Goal: Task Accomplishment & Management: Use online tool/utility

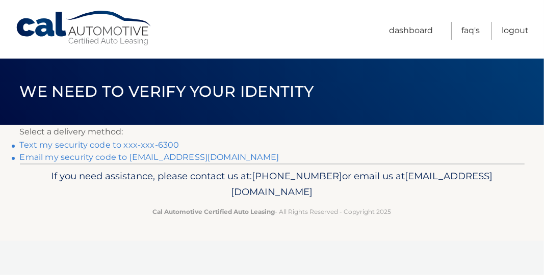
click at [79, 150] on link "Text my security code to xxx-xxx-6300" at bounding box center [99, 145] width 159 height 10
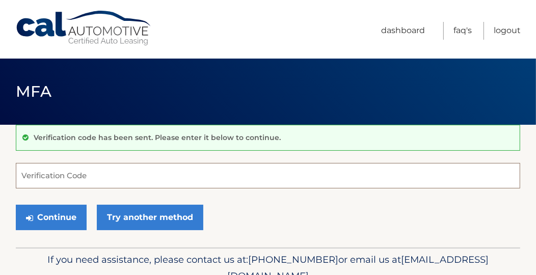
click at [84, 177] on input "Verification Code" at bounding box center [268, 175] width 504 height 25
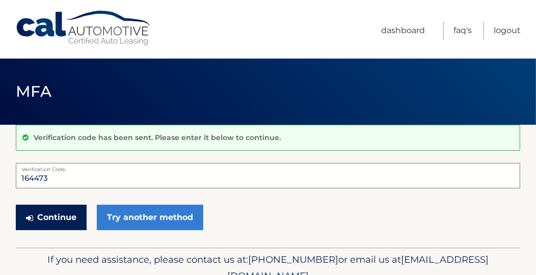
type input "164473"
click at [47, 230] on button "Continue" at bounding box center [51, 217] width 71 height 25
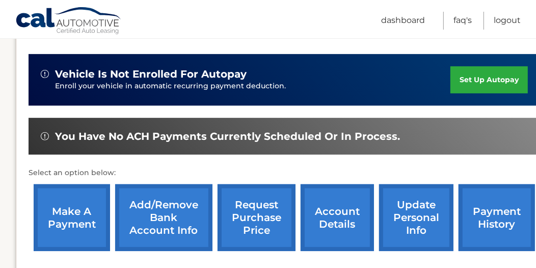
scroll to position [306, 0]
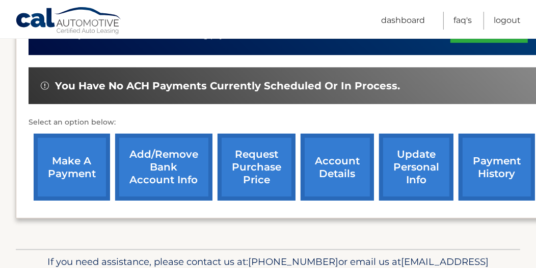
click at [79, 176] on link "make a payment" at bounding box center [72, 167] width 76 height 67
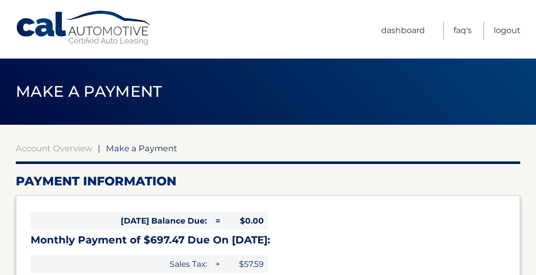
select select "MjI5ZWExYjEtOWViZS00M2YwLWFiMTUtNGFlY2U0MTAwMGNh"
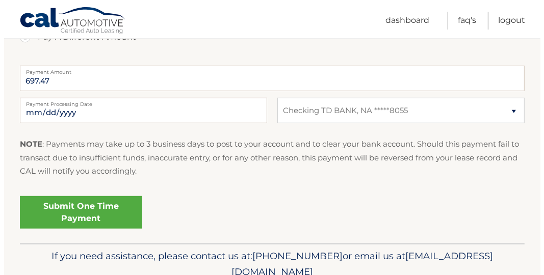
scroll to position [509, 0]
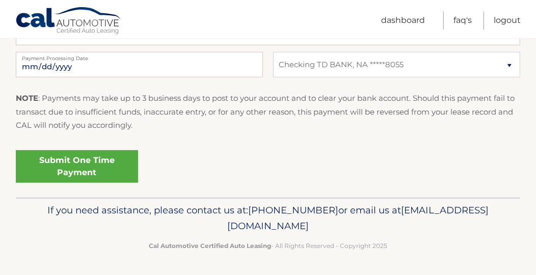
click at [126, 183] on link "Submit One Time Payment" at bounding box center [77, 166] width 122 height 33
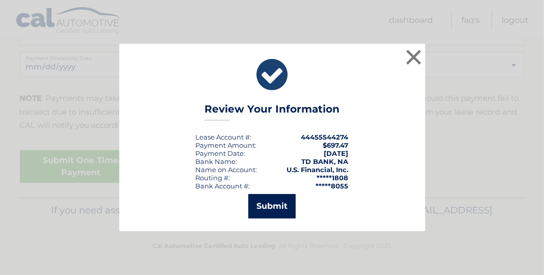
click at [269, 206] on button "Submit" at bounding box center [271, 206] width 47 height 24
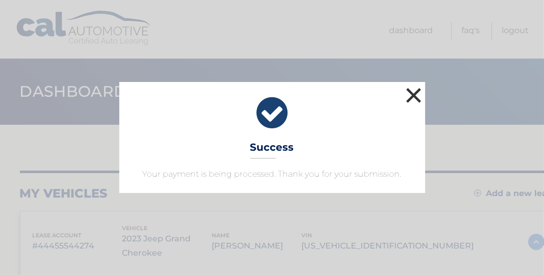
click at [413, 85] on button "×" at bounding box center [414, 95] width 20 height 20
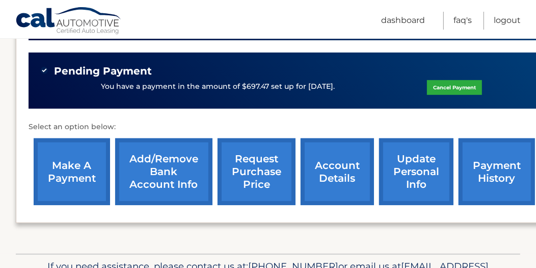
scroll to position [389, 0]
